Goal: Communication & Community: Connect with others

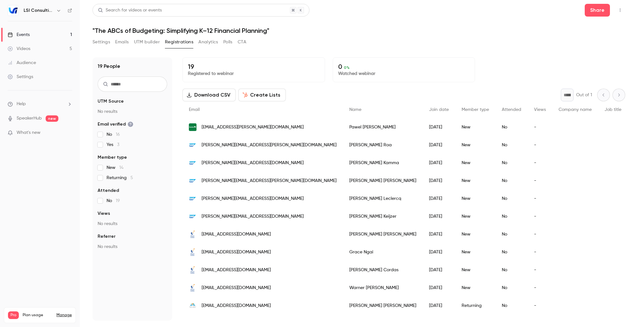
click at [25, 34] on div "Events" at bounding box center [19, 35] width 22 height 6
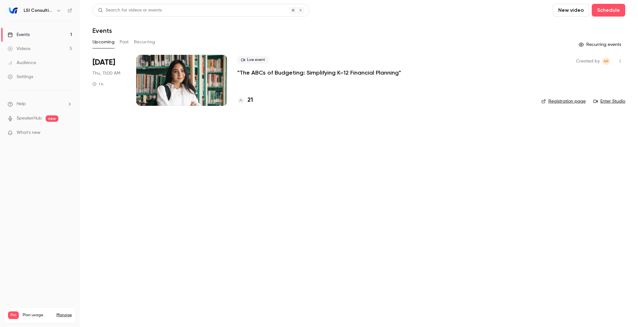
click at [205, 72] on div at bounding box center [181, 80] width 91 height 51
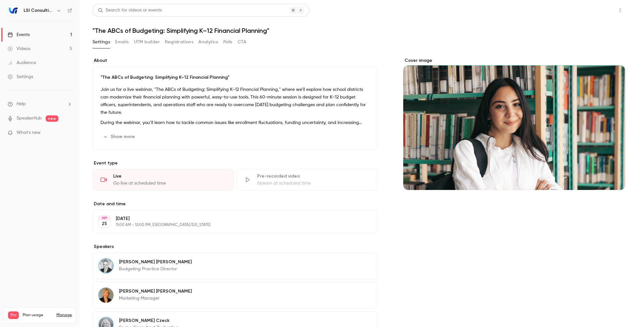
click at [595, 9] on button "Share" at bounding box center [597, 10] width 25 height 13
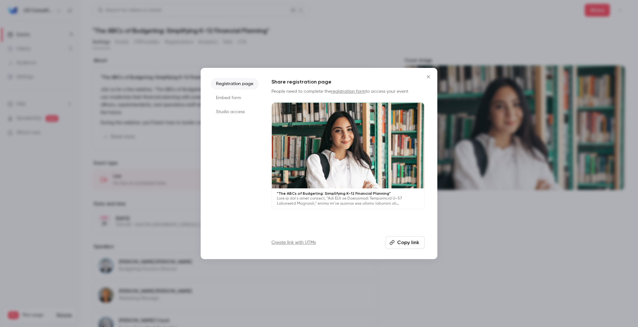
click at [428, 78] on icon "Close" at bounding box center [429, 76] width 8 height 5
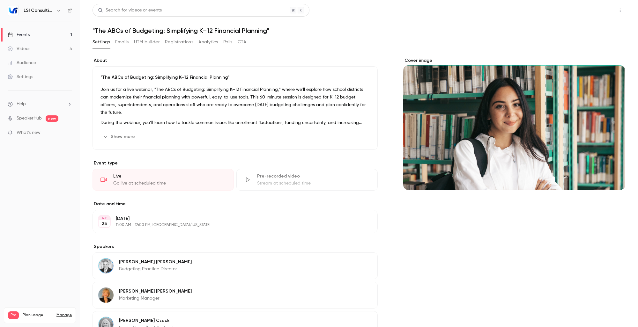
click at [594, 11] on button "Share" at bounding box center [597, 10] width 25 height 13
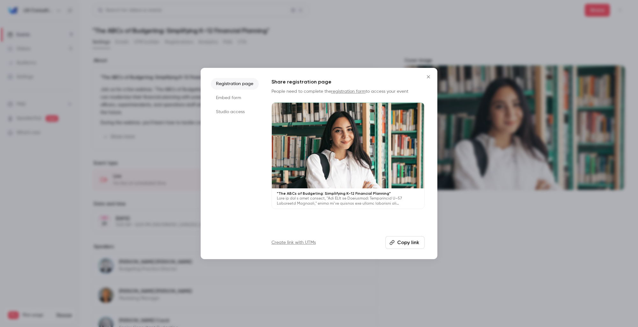
click at [429, 80] on button "Close" at bounding box center [428, 77] width 13 height 13
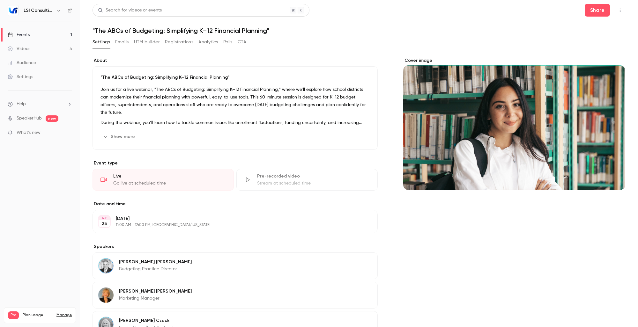
click at [618, 11] on button "button" at bounding box center [620, 10] width 10 height 10
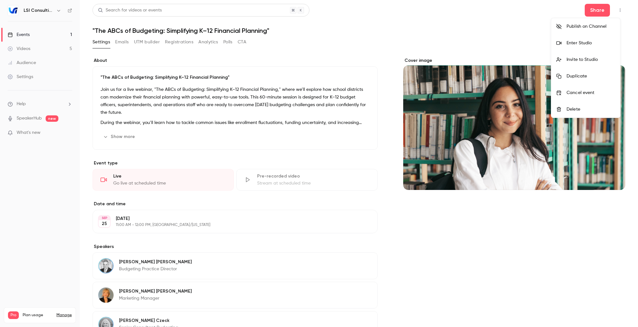
click at [390, 141] on div at bounding box center [319, 163] width 638 height 327
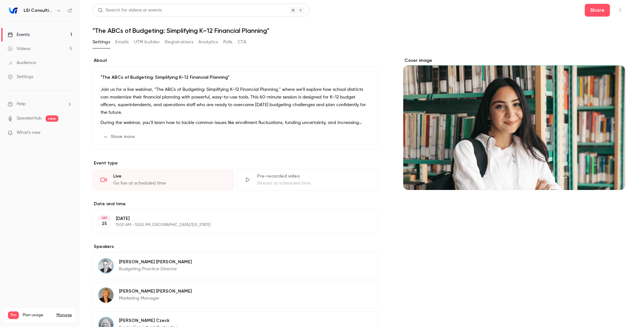
click at [390, 141] on div "About "The ABCs of Budgeting: Simplifying K–12 Financial Planning" Join us for …" at bounding box center [359, 222] width 533 height 330
click at [123, 136] on button "Show more" at bounding box center [120, 137] width 38 height 10
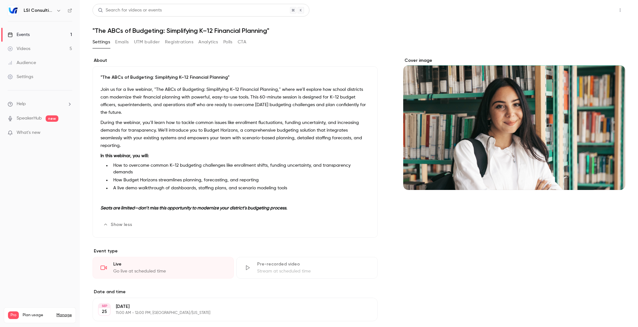
click at [585, 16] on button "Share" at bounding box center [597, 10] width 25 height 13
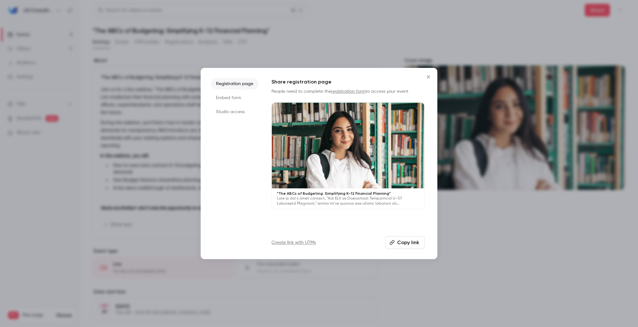
click at [235, 112] on li "Studio access" at bounding box center [235, 111] width 48 height 11
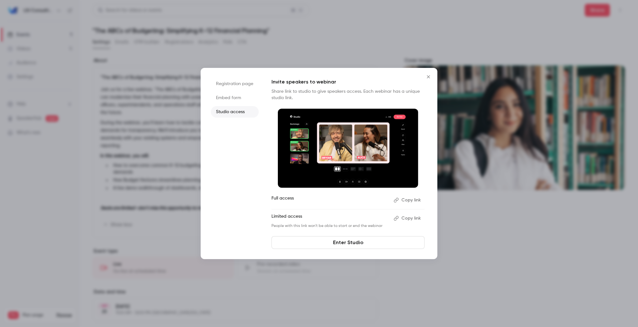
click at [237, 98] on li "Embed form" at bounding box center [235, 97] width 48 height 11
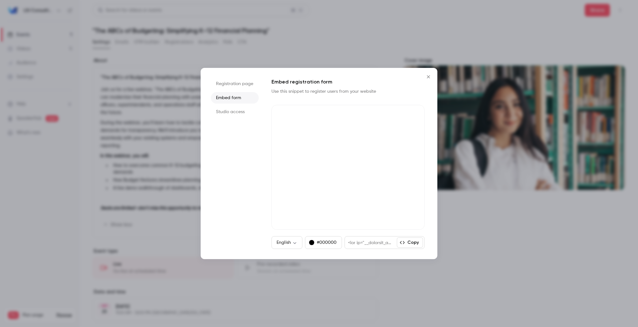
click at [233, 84] on li "Registration page" at bounding box center [235, 83] width 48 height 11
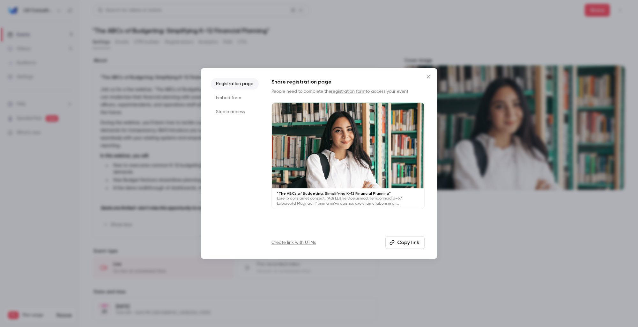
click at [402, 245] on button "Copy link" at bounding box center [404, 242] width 39 height 13
click at [429, 75] on icon "Close" at bounding box center [429, 76] width 8 height 5
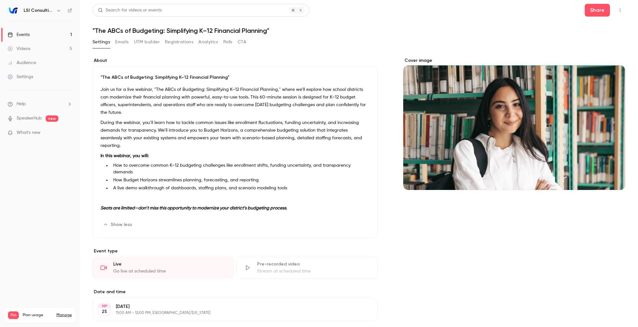
click at [533, 36] on div "Search for videos or events Share "The ABCs of Budgeting: Simplifying K–12 Fina…" at bounding box center [359, 247] width 533 height 487
click at [592, 11] on button "Share" at bounding box center [597, 10] width 25 height 13
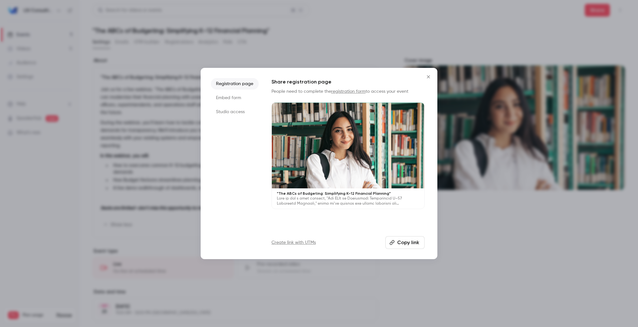
click at [434, 77] on button "Close" at bounding box center [428, 77] width 13 height 13
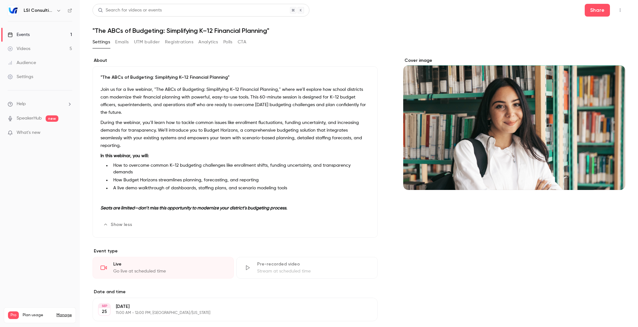
click at [618, 12] on icon "button" at bounding box center [620, 10] width 5 height 4
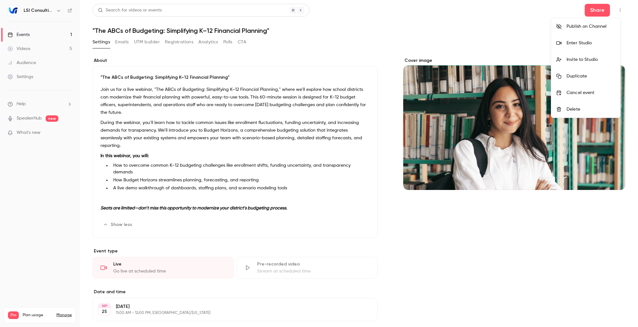
click at [589, 64] on li "Invite to Studio" at bounding box center [585, 59] width 69 height 17
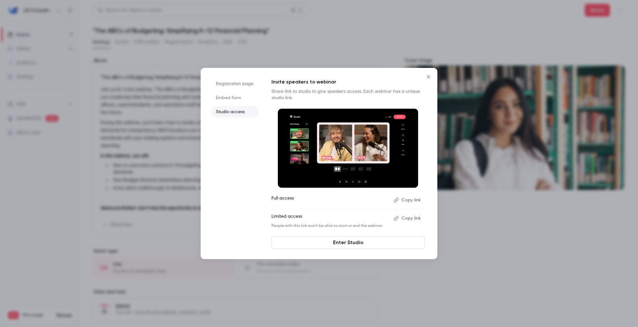
click at [428, 74] on icon "Close" at bounding box center [429, 76] width 8 height 5
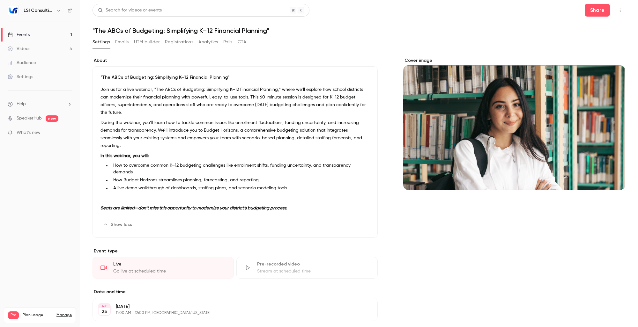
click at [550, 259] on div "Cover image" at bounding box center [514, 266] width 222 height 418
click at [618, 11] on icon "button" at bounding box center [620, 10] width 5 height 4
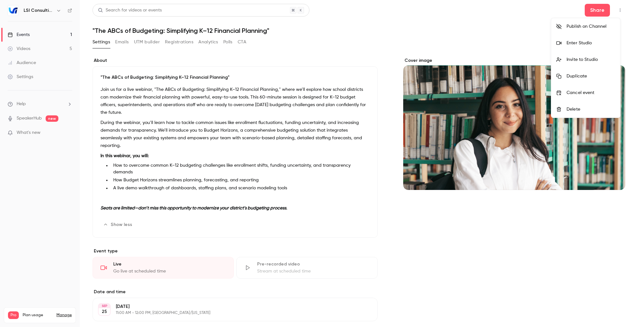
click at [582, 44] on div "Enter Studio" at bounding box center [591, 43] width 49 height 6
